Goal: Check status

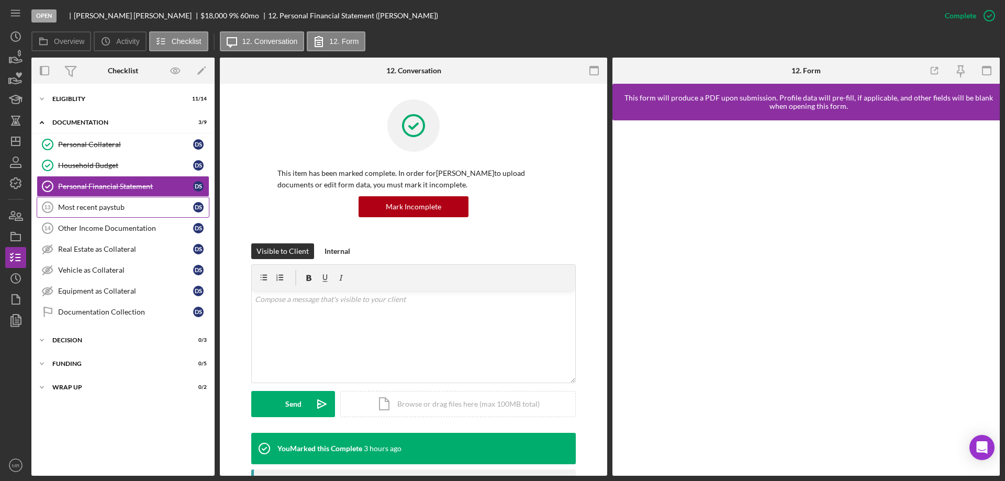
click at [99, 208] on div "Most recent paystub" at bounding box center [125, 207] width 135 height 8
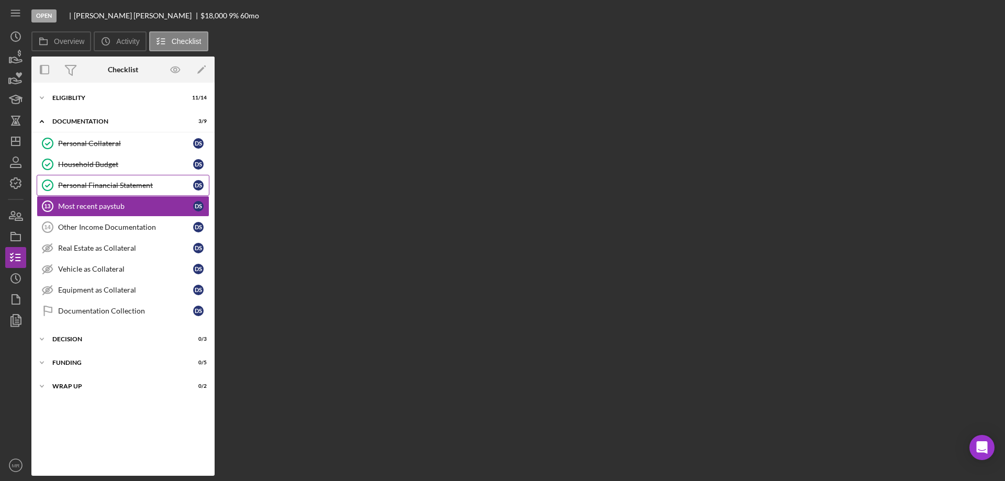
click at [48, 173] on icon "Personal Financial Statement" at bounding box center [48, 185] width 26 height 26
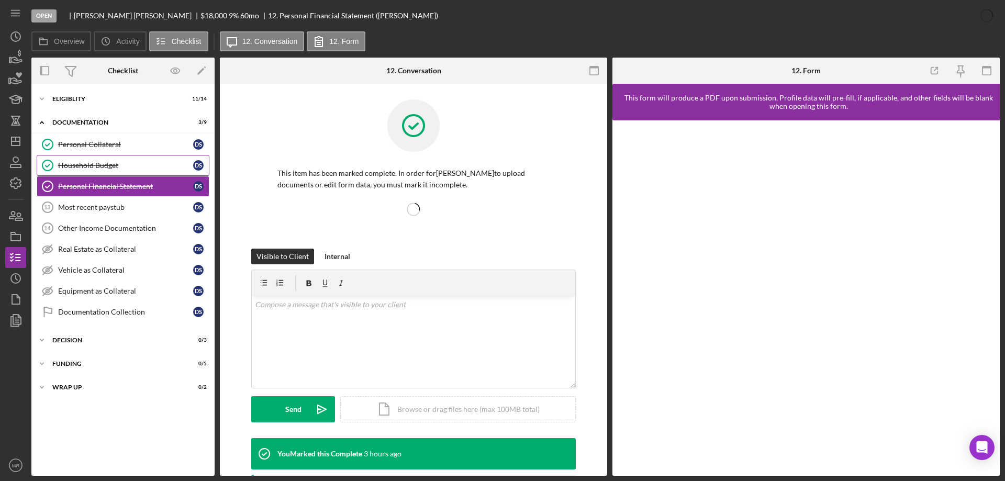
click at [76, 160] on link "Household Budget Household Budget D S" at bounding box center [123, 165] width 173 height 21
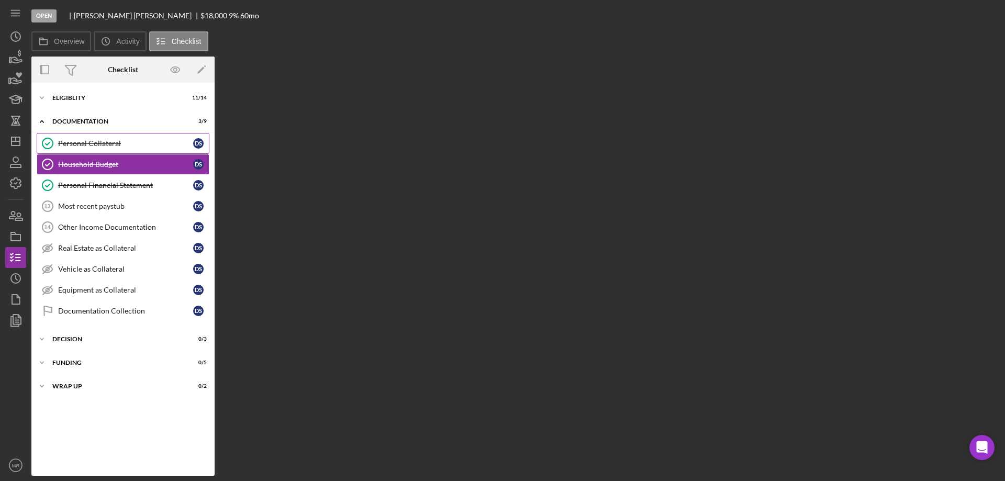
click at [81, 147] on div "Personal Collateral" at bounding box center [125, 143] width 135 height 8
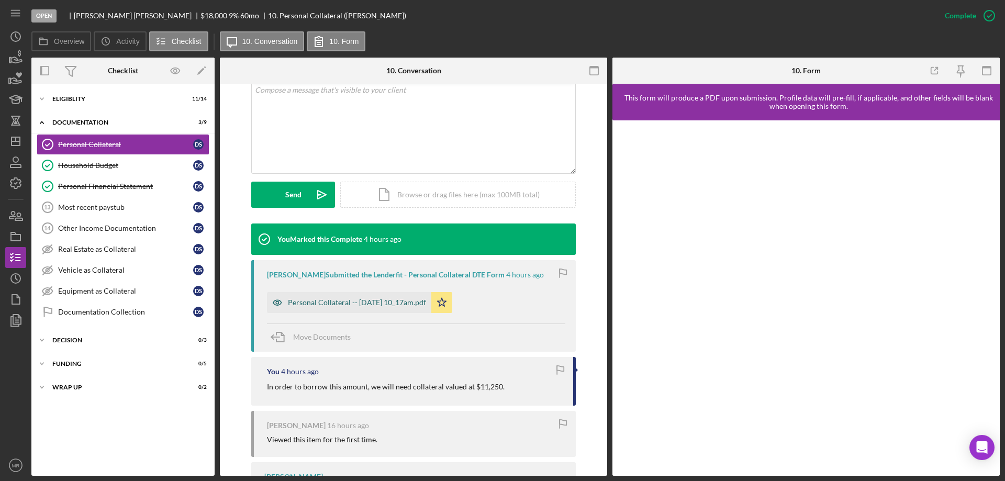
click at [351, 298] on div "Personal Collateral -- [DATE] 10_17am.pdf" at bounding box center [357, 302] width 138 height 8
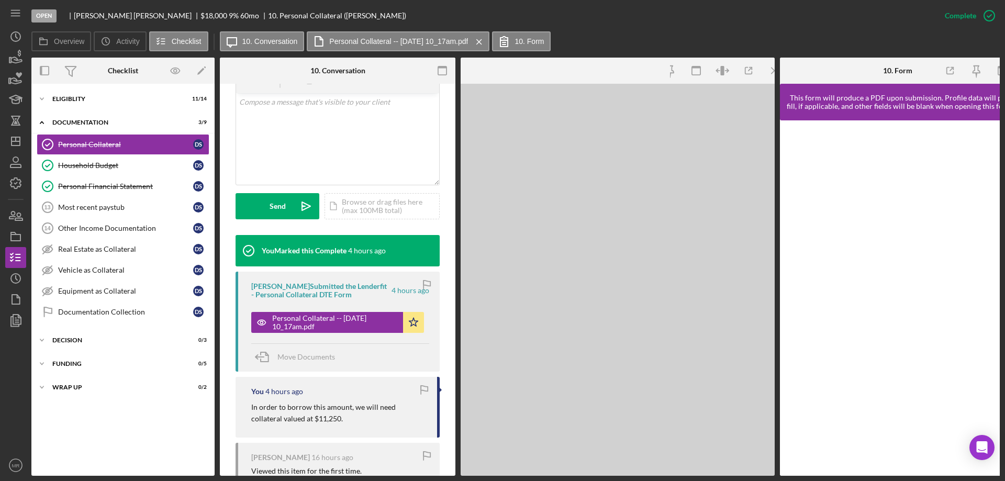
scroll to position [221, 0]
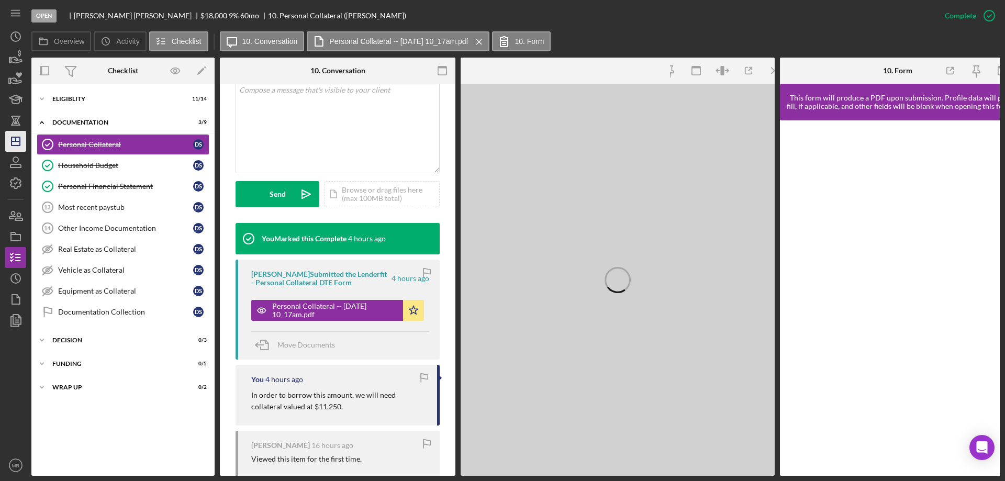
click at [9, 142] on icon "Icon/Dashboard" at bounding box center [16, 141] width 26 height 26
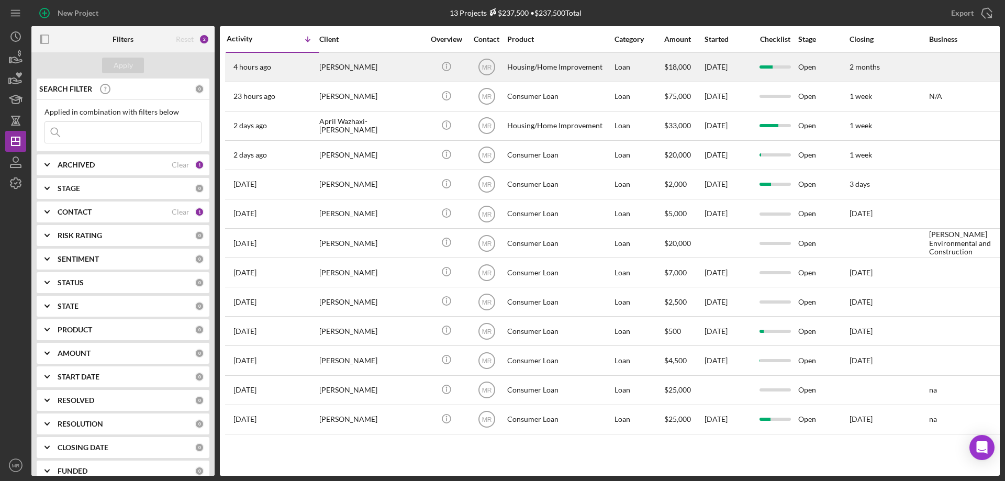
click at [397, 65] on div "[PERSON_NAME]" at bounding box center [371, 67] width 105 height 28
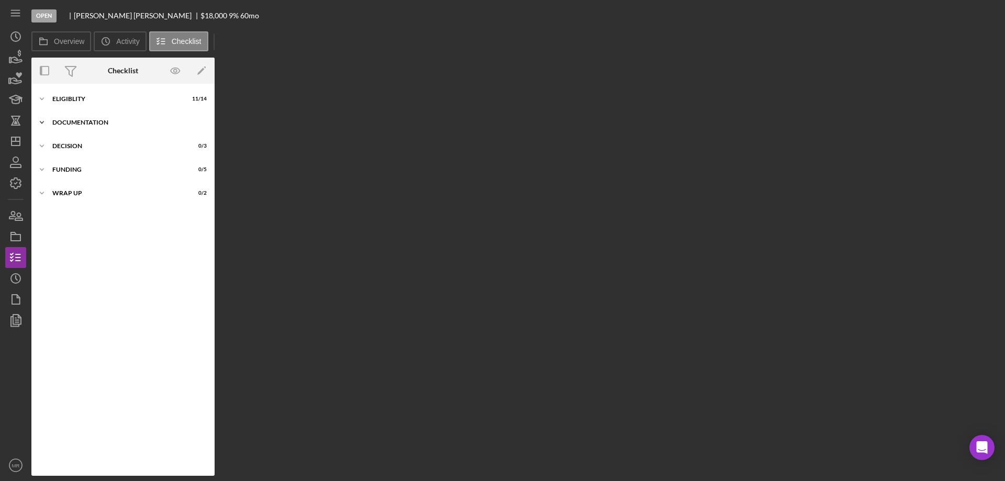
click at [82, 121] on div "Documentation" at bounding box center [126, 122] width 149 height 6
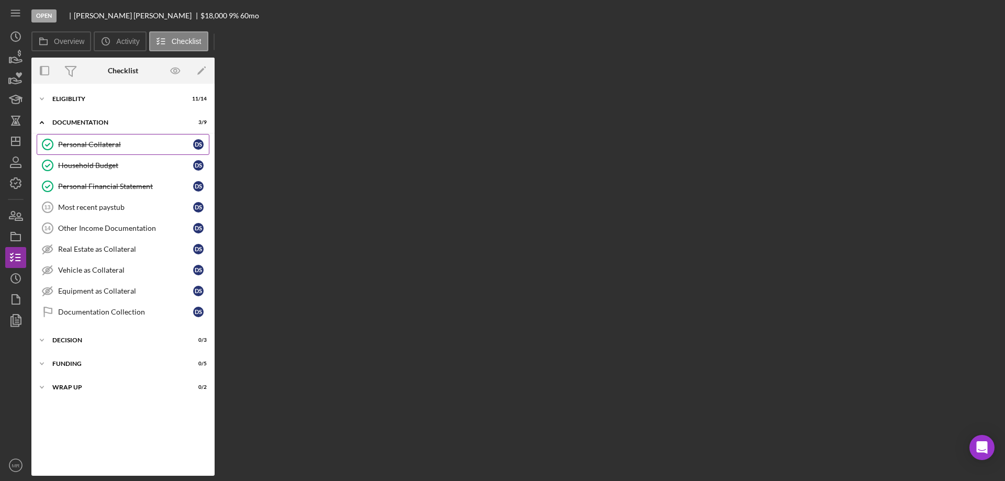
click at [86, 145] on div "Personal Collateral" at bounding box center [125, 144] width 135 height 8
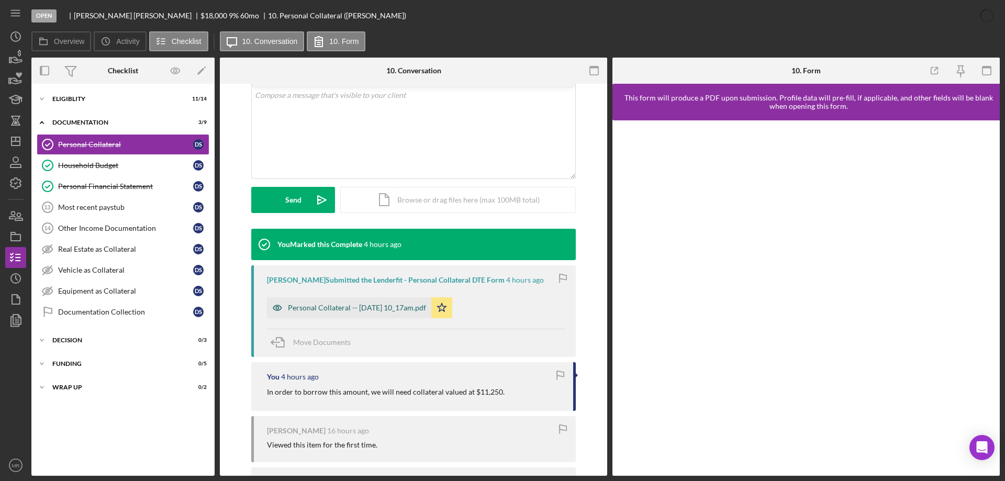
click at [364, 307] on div "Personal Collateral -- [DATE] 10_17am.pdf" at bounding box center [357, 308] width 138 height 8
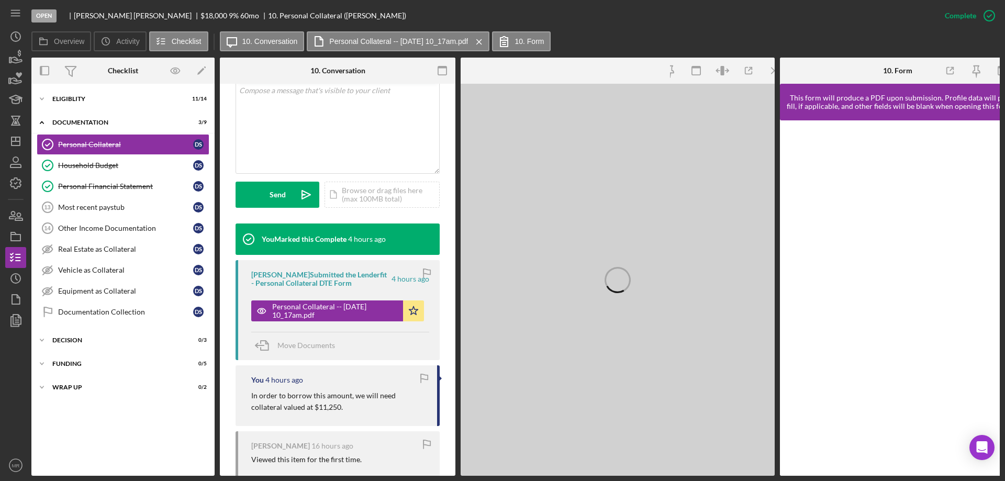
scroll to position [216, 0]
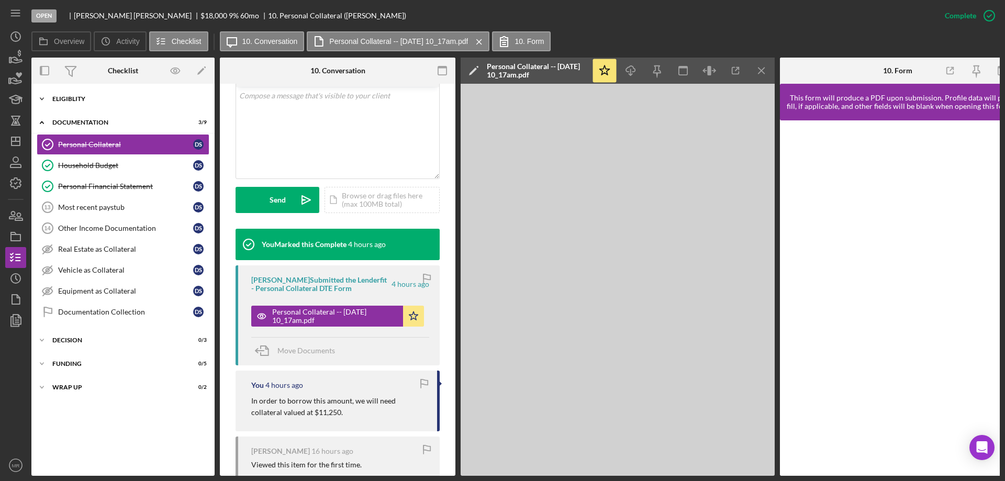
click at [77, 98] on div "Eligiblity" at bounding box center [126, 99] width 149 height 6
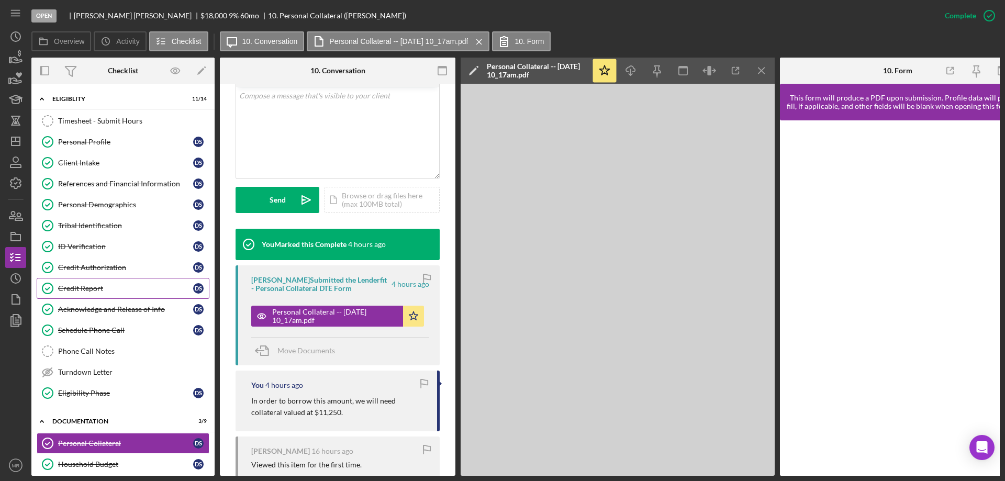
click at [84, 287] on div "Credit Report" at bounding box center [125, 288] width 135 height 8
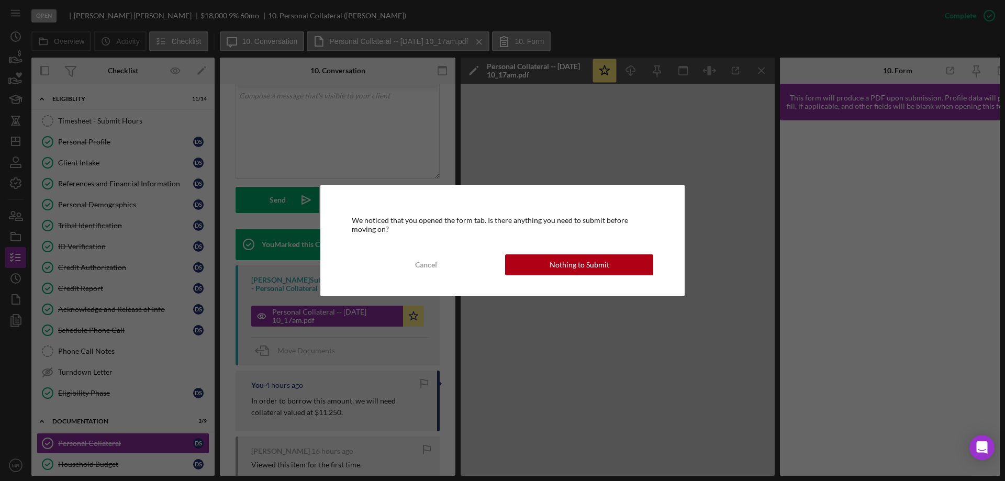
click at [523, 259] on button "Nothing to Submit" at bounding box center [579, 264] width 148 height 21
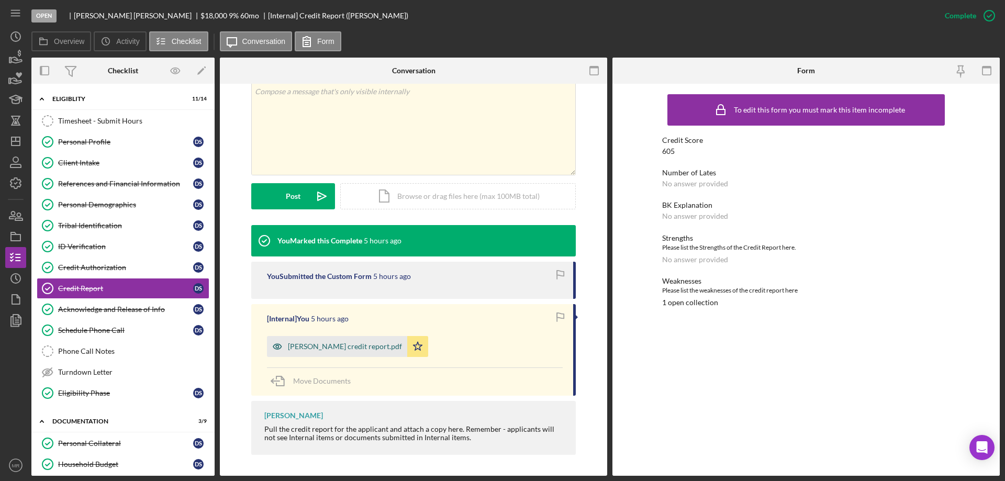
click at [314, 342] on div "[PERSON_NAME] credit report.pdf" at bounding box center [345, 346] width 114 height 8
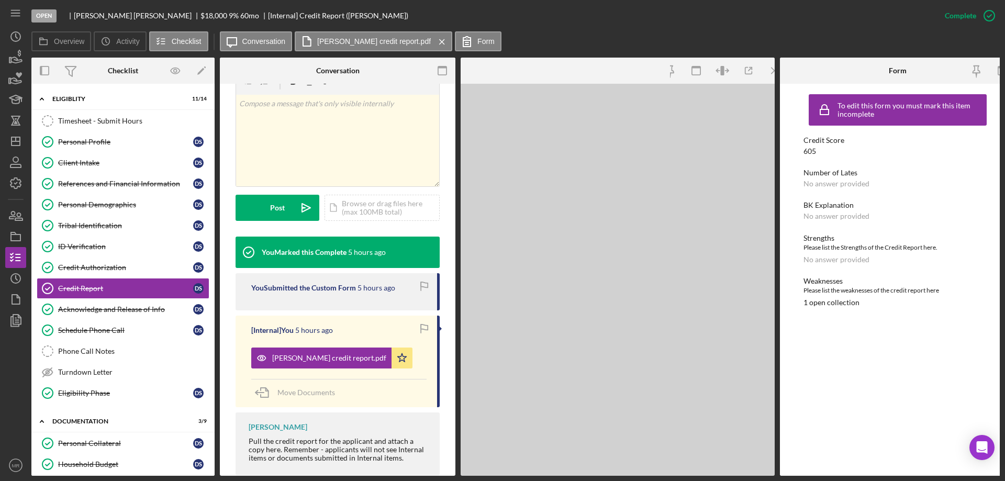
scroll to position [199, 0]
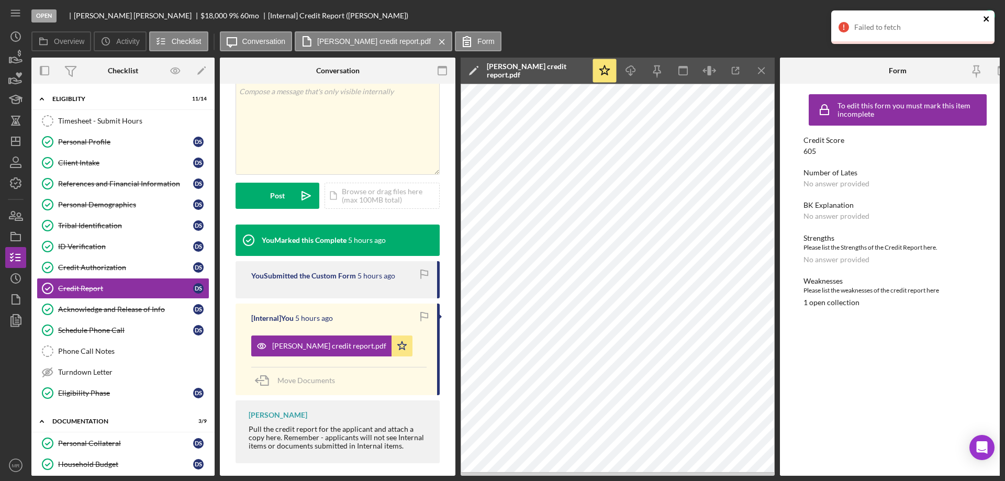
click at [988, 18] on icon "close" at bounding box center [986, 19] width 7 height 8
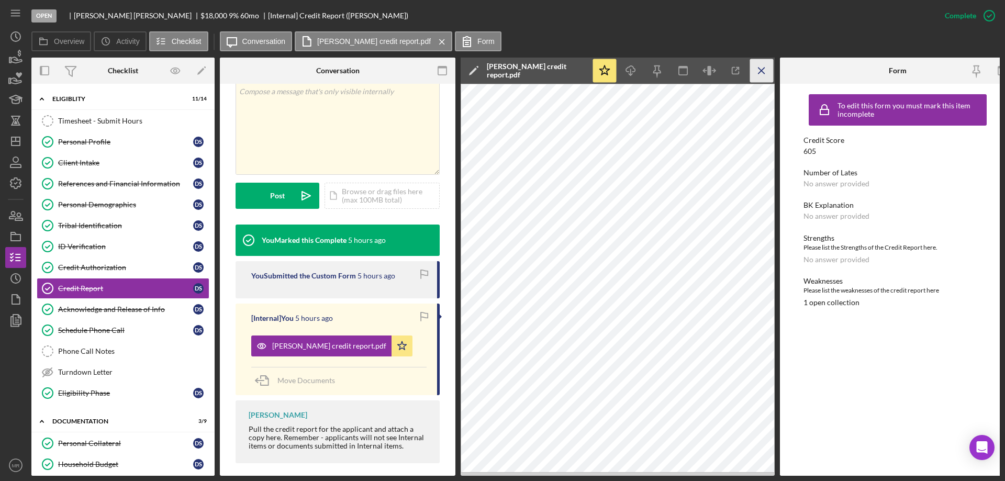
click at [759, 71] on icon "Icon/Menu Close" at bounding box center [762, 71] width 24 height 24
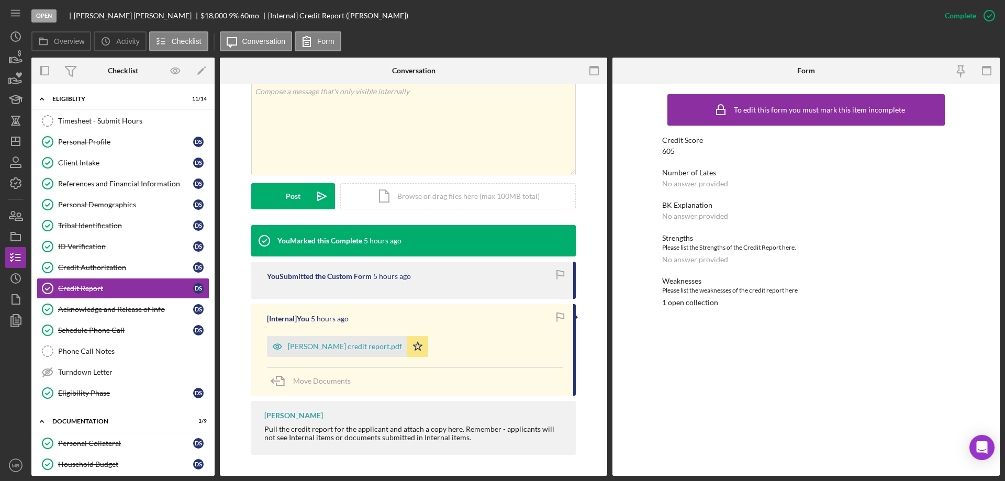
click at [537, 27] on div "Open [PERSON_NAME] $18,000 $18,000 9 % 60 mo [Internal] Credit Report ([PERSON_…" at bounding box center [482, 15] width 903 height 31
